Goal: Task Accomplishment & Management: Use online tool/utility

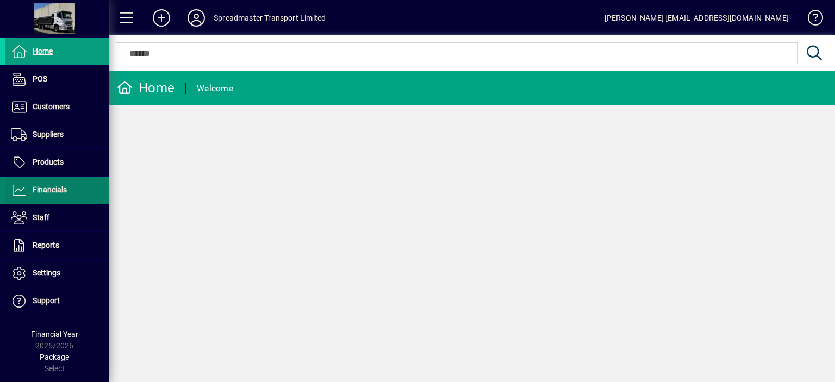
click at [64, 189] on span "Financials" at bounding box center [50, 189] width 34 height 9
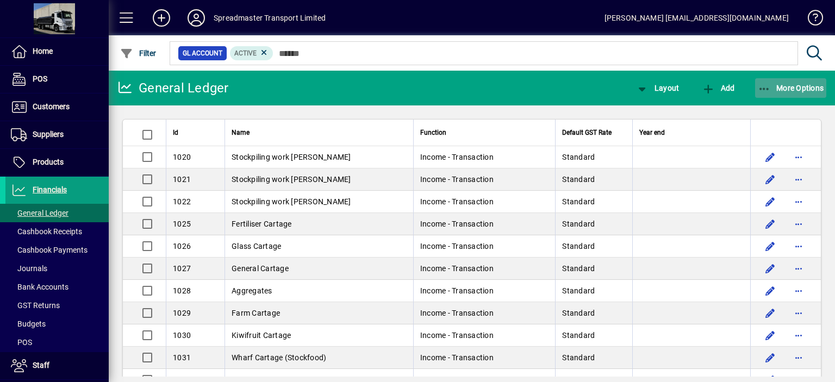
click at [789, 90] on span "More Options" at bounding box center [791, 88] width 66 height 9
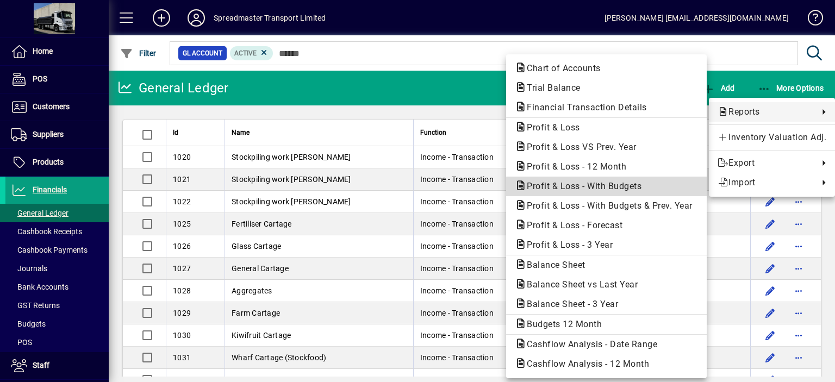
click at [581, 189] on span "Profit & Loss - With Budgets" at bounding box center [581, 186] width 132 height 10
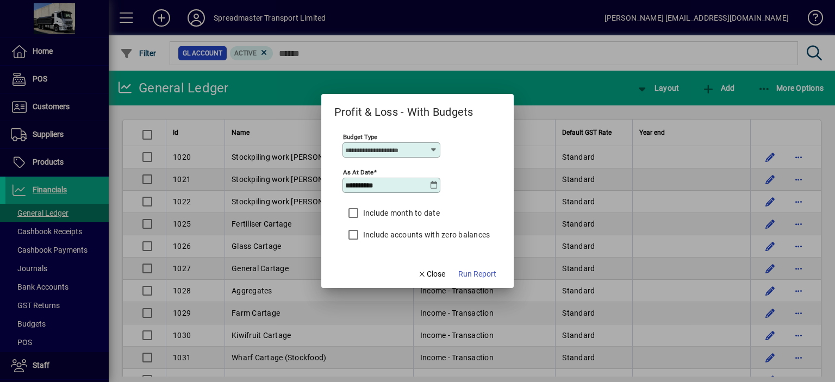
type input "****"
click at [435, 187] on icon at bounding box center [434, 185] width 9 height 9
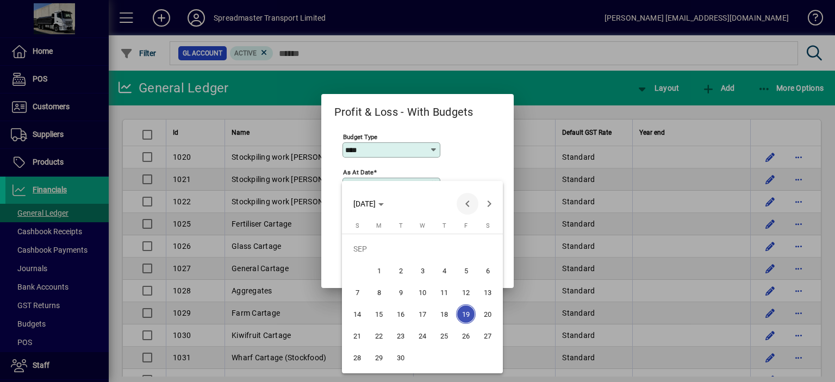
click at [471, 203] on span "Previous month" at bounding box center [468, 204] width 22 height 22
click at [357, 359] on span "31" at bounding box center [357, 358] width 20 height 20
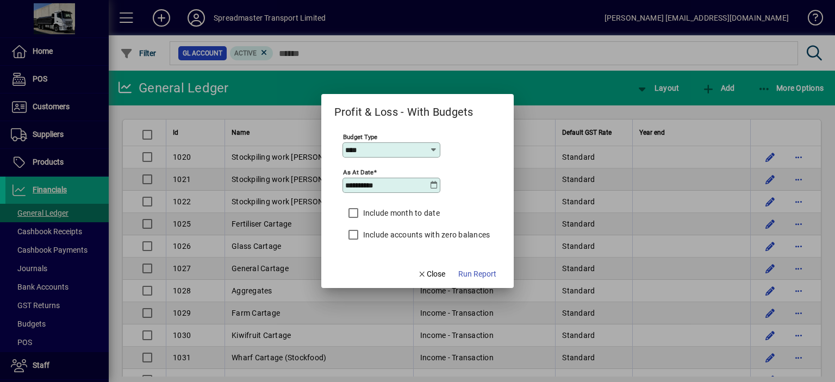
type input "**********"
click at [483, 273] on span "Run Report" at bounding box center [477, 274] width 38 height 11
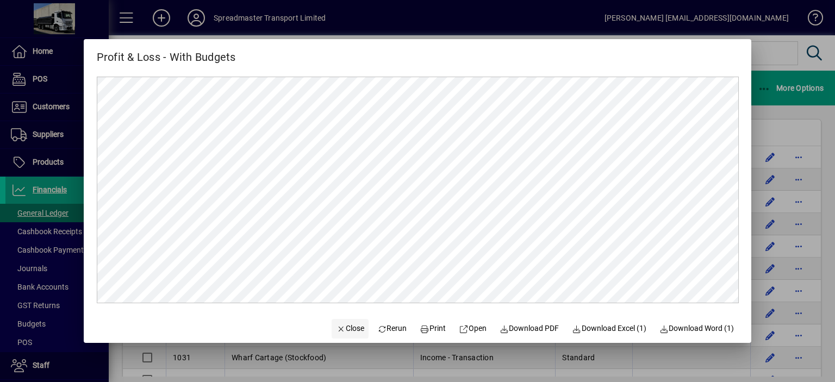
click at [349, 330] on span "Close" at bounding box center [350, 328] width 28 height 11
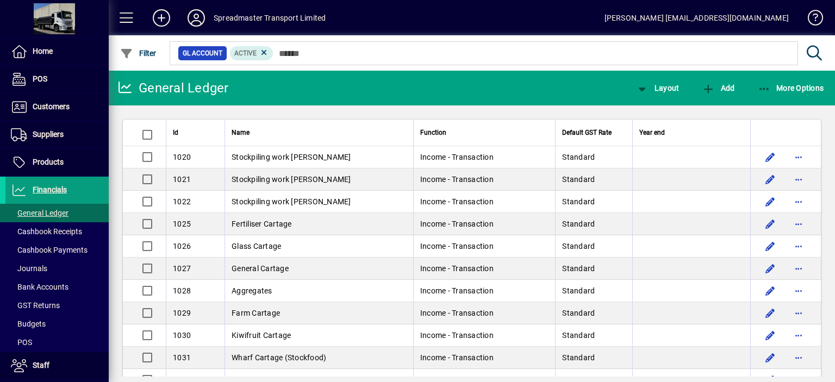
click at [198, 17] on icon at bounding box center [196, 17] width 22 height 17
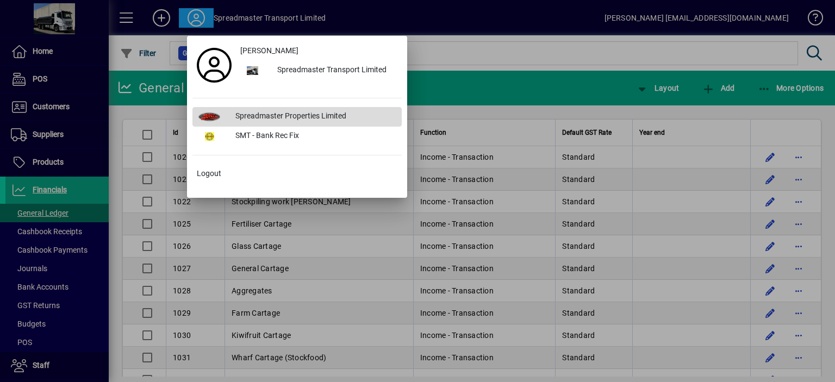
click at [280, 114] on div "Spreadmaster Properties Limited" at bounding box center [314, 117] width 175 height 20
